Goal: Information Seeking & Learning: Learn about a topic

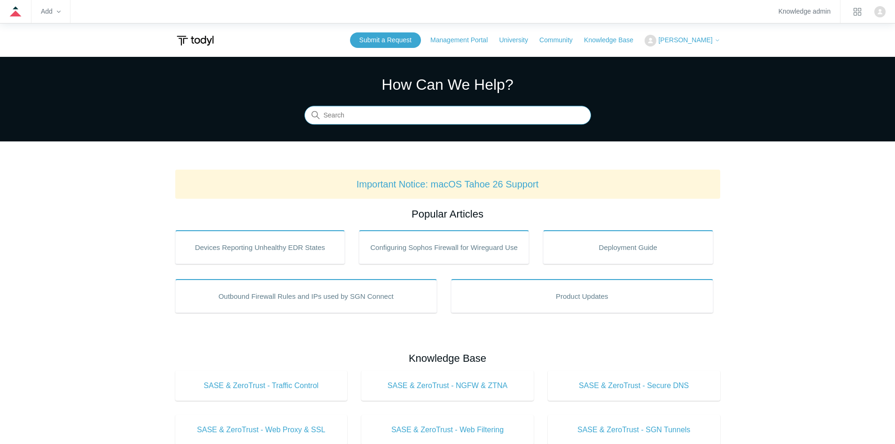
click at [452, 120] on input "Search" at bounding box center [447, 115] width 286 height 19
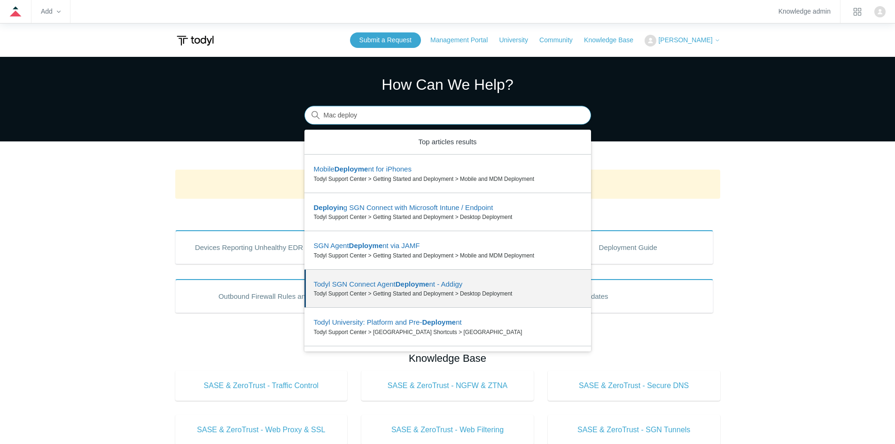
scroll to position [33, 0]
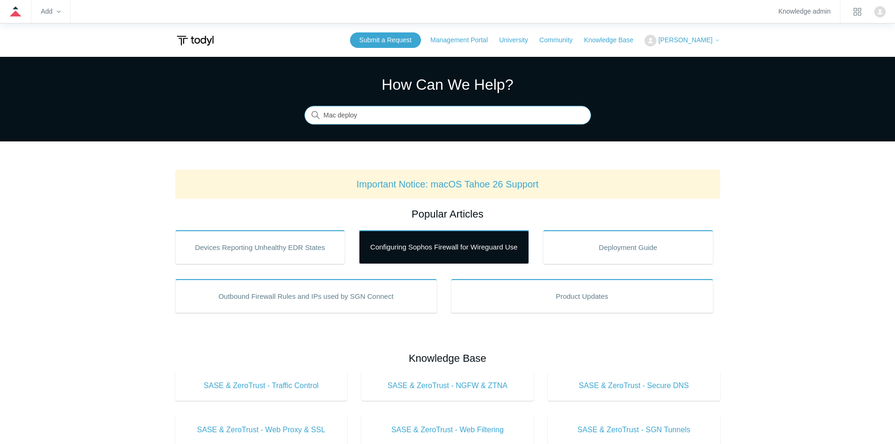
type input "Mac deploy"
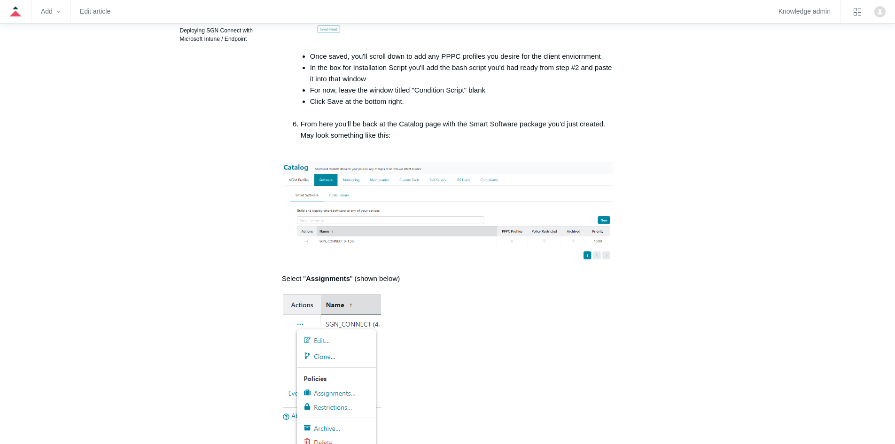
scroll to position [141, 0]
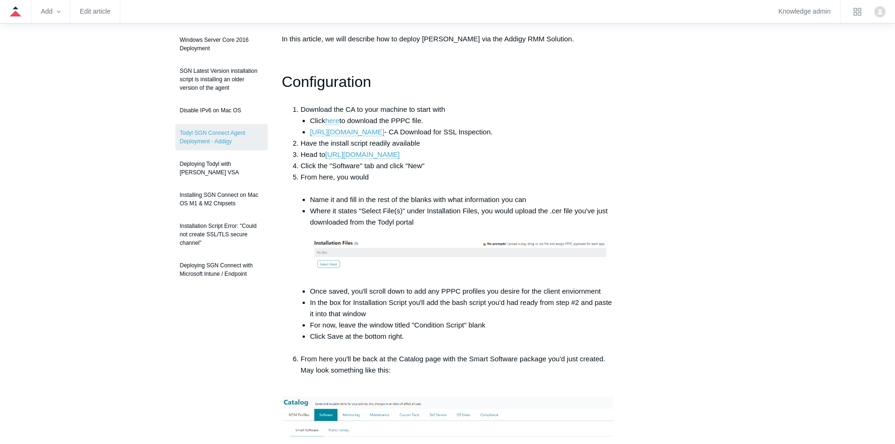
drag, startPoint x: 388, startPoint y: 172, endPoint x: 387, endPoint y: 164, distance: 8.1
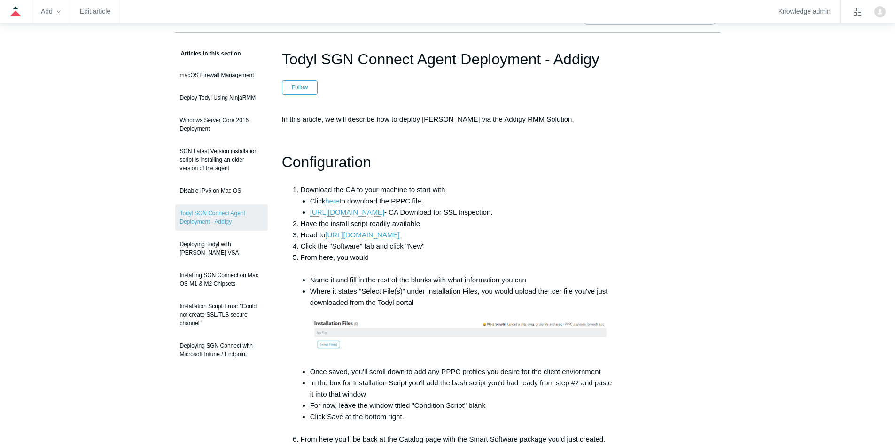
scroll to position [0, 0]
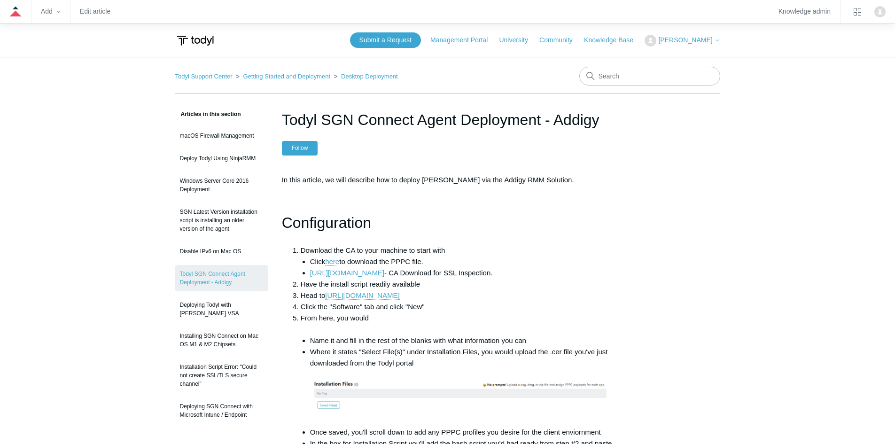
click at [309, 149] on button "Follow" at bounding box center [300, 148] width 36 height 14
click at [302, 143] on button "Unfollow" at bounding box center [302, 148] width 41 height 14
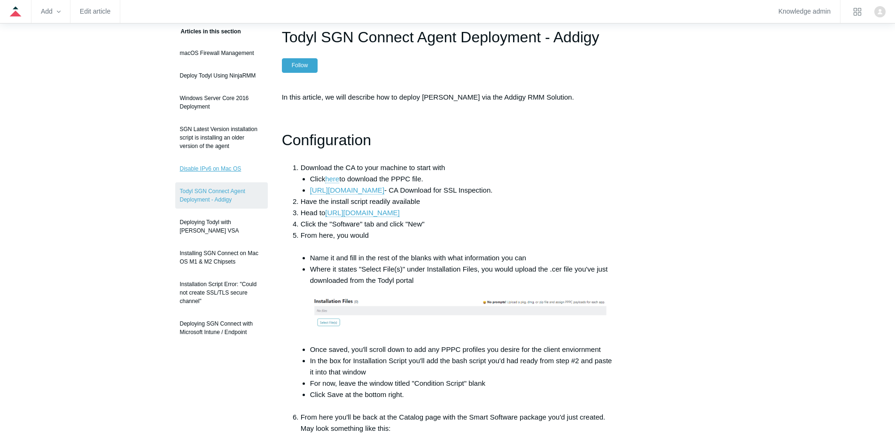
scroll to position [94, 0]
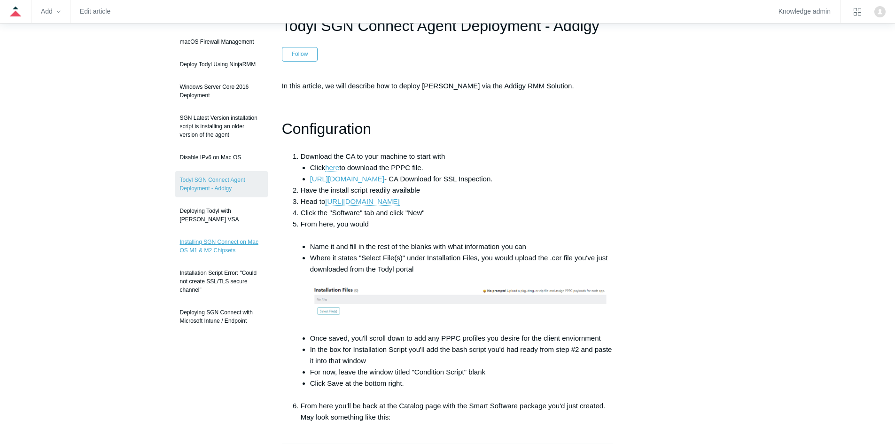
click at [232, 247] on link "Installing SGN Connect on Mac OS M1 & M2 Chipsets" at bounding box center [221, 246] width 93 height 26
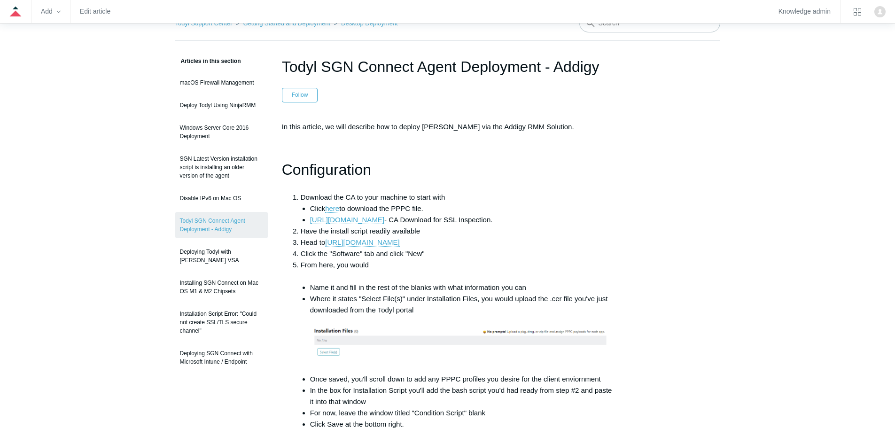
scroll to position [0, 0]
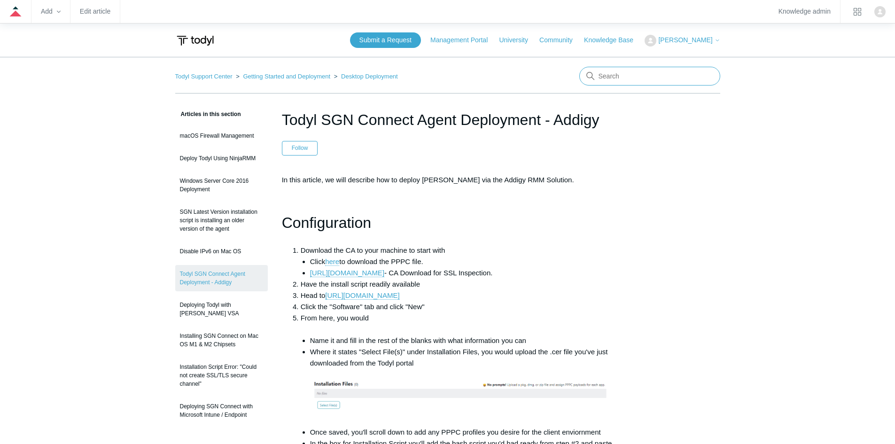
drag, startPoint x: 642, startPoint y: 81, endPoint x: 634, endPoint y: 54, distance: 29.0
click at [642, 81] on input "Search" at bounding box center [649, 76] width 141 height 19
type input "RMM"
